Goal: Register for event/course

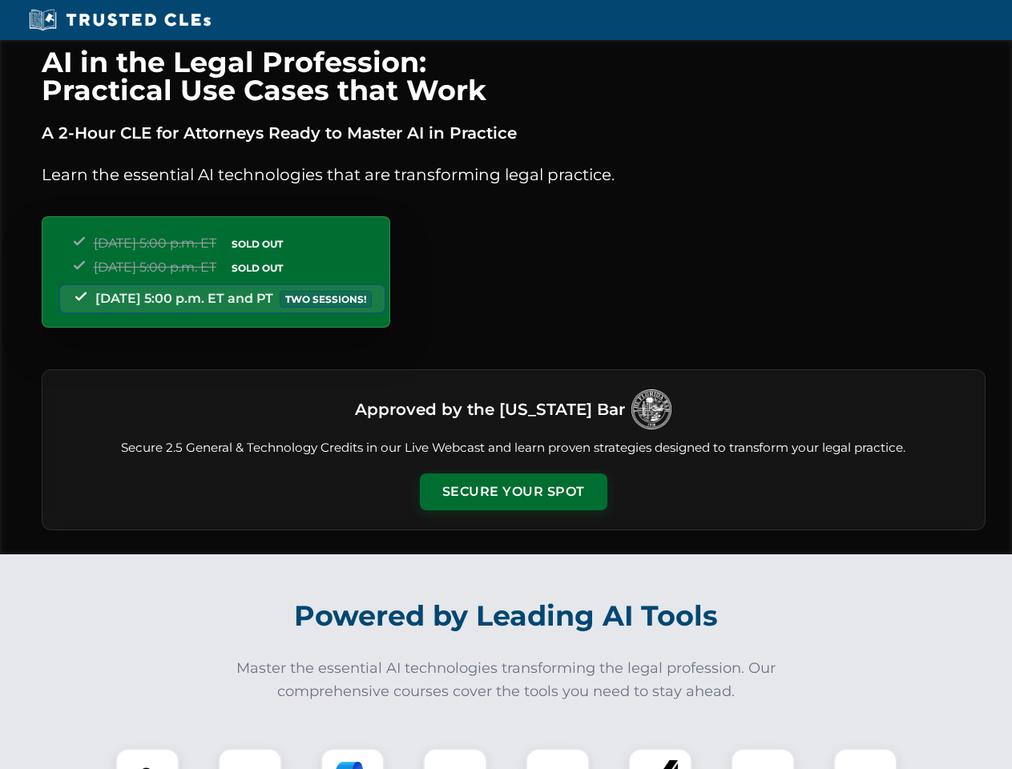
click at [513, 492] on button "Secure Your Spot" at bounding box center [513, 491] width 187 height 37
click at [147, 759] on img at bounding box center [147, 780] width 46 height 46
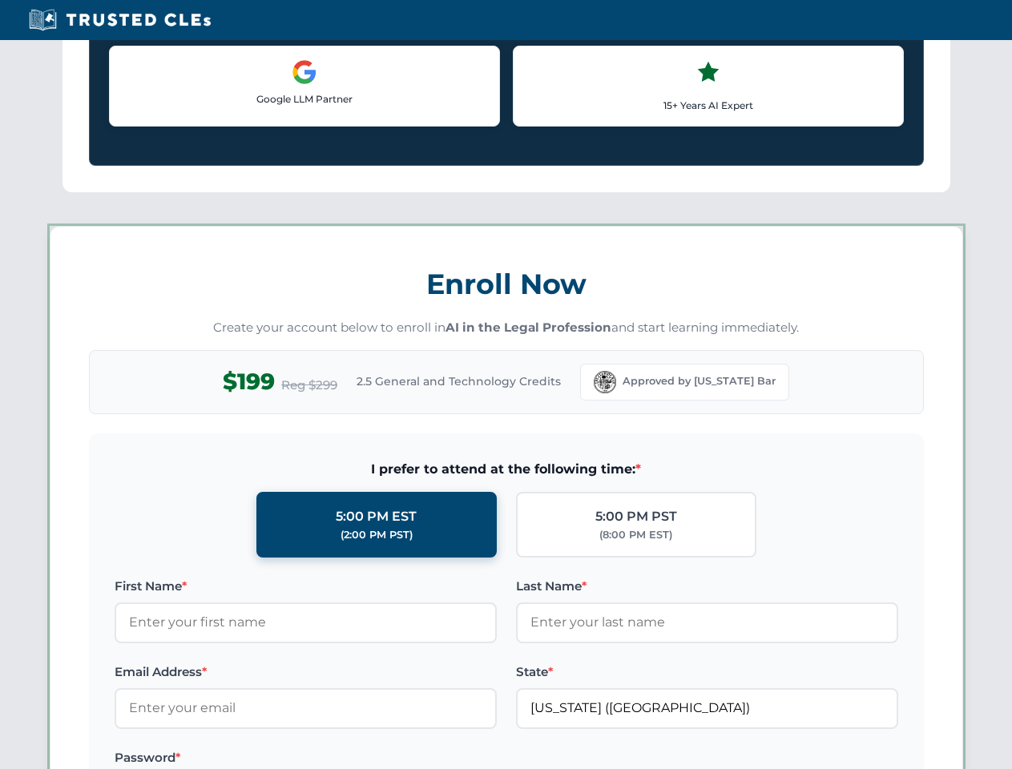
click at [352, 759] on label "Password *" at bounding box center [306, 757] width 382 height 19
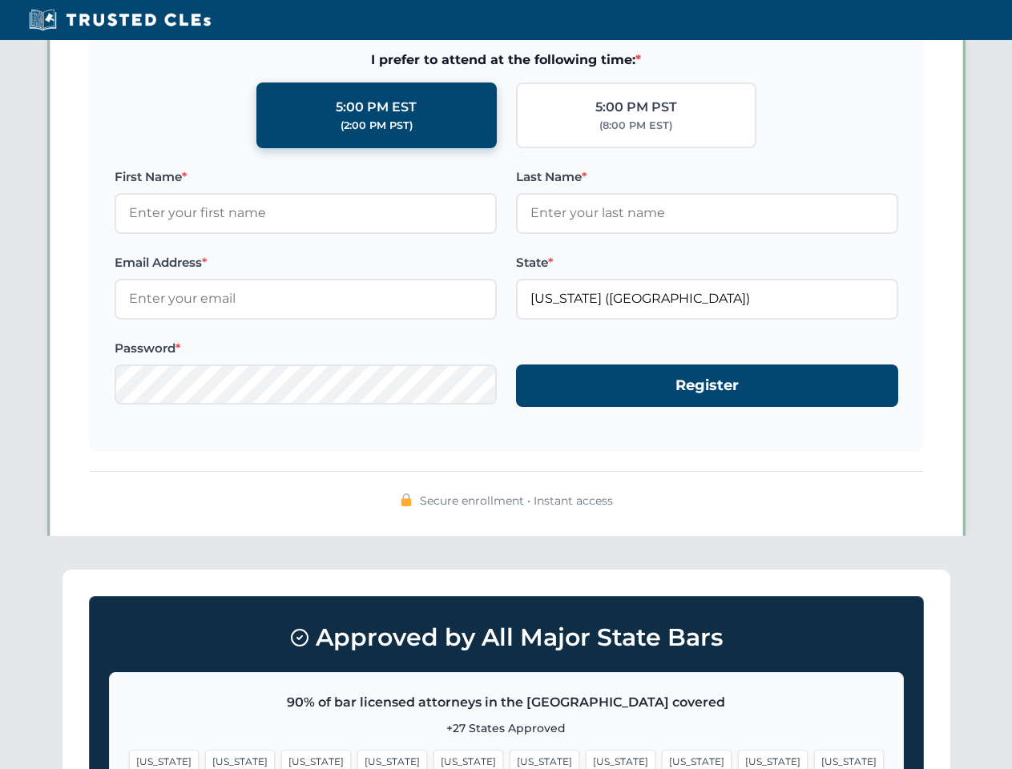
click at [738, 759] on span "[US_STATE]" at bounding box center [773, 761] width 70 height 23
